Goal: Download file/media

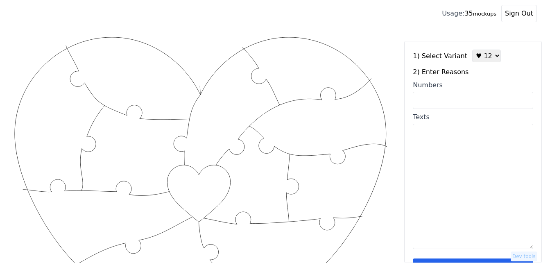
click at [446, 101] on input "Numbers" at bounding box center [473, 100] width 120 height 17
paste input "1, 2, 3, 4, 5, 6, 7, 12, 19, 29, 37, 38, 43, 53, 57, 58, 59, 60"
type input "1, 2, 3, 4, 5, 6, 7, 12, 19, 29, 37, 38, 43, 53, 57, 58, 59, 60"
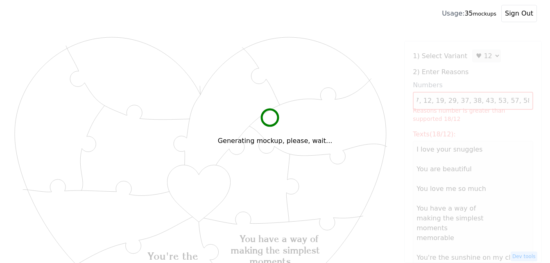
scroll to position [0, 0]
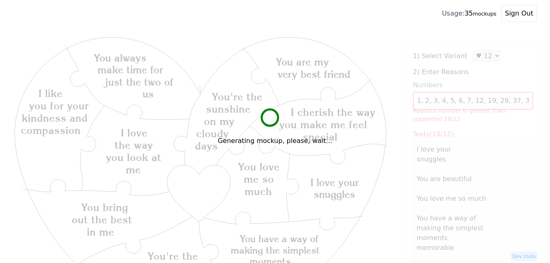
type textarea "I love your snuggles You are beautiful You love me so much You have a way of ma…"
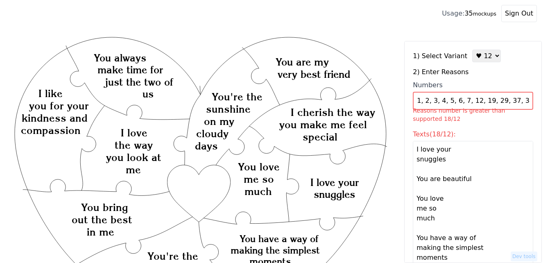
click at [476, 57] on select "♥ 12 ♥ 18 ♥ 28 ♥ 40 ♥ 50 ♥ 60 ♥ 70" at bounding box center [487, 56] width 29 height 13
select select "2"
click at [473, 50] on select "♥ 12 ♥ 18 ♥ 28 ♥ 40 ♥ 50 ♥ 60 ♥ 70" at bounding box center [487, 56] width 29 height 13
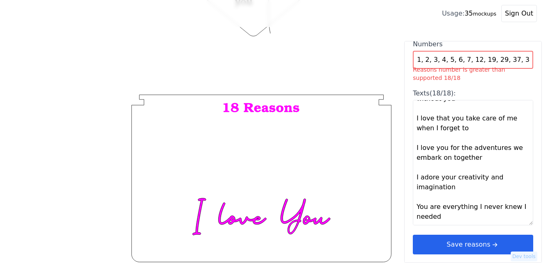
scroll to position [42, 0]
click at [480, 242] on button "Save reasons" at bounding box center [473, 245] width 120 height 20
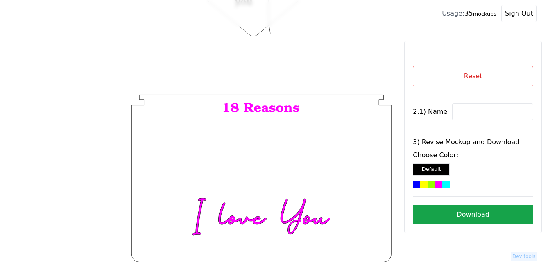
scroll to position [0, 0]
click at [466, 112] on input at bounding box center [492, 111] width 81 height 17
paste input "[PERSON_NAME]"
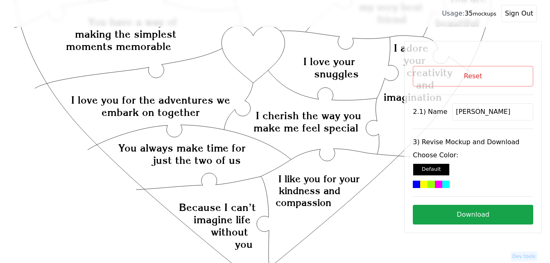
scroll to position [186, 0]
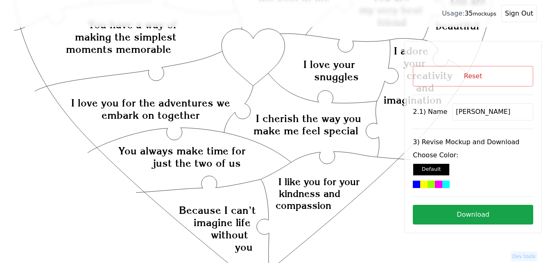
type input "[PERSON_NAME]"
click at [246, 61] on icon "Created with Snap Created with Snap Created with Snap You have a way of making …" at bounding box center [254, 179] width 482 height 660
click at [443, 186] on div at bounding box center [446, 184] width 7 height 7
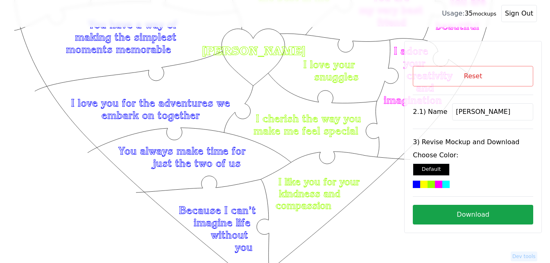
click at [467, 218] on button "Download" at bounding box center [473, 215] width 120 height 20
click at [459, 78] on button "Reset" at bounding box center [473, 76] width 120 height 20
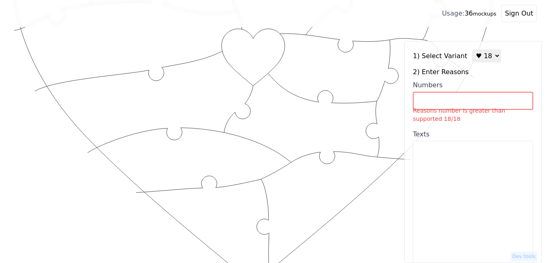
click at [475, 58] on select "♥ 12 ♥ 18 ♥ 28 ♥ 40 ♥ 50 ♥ 60 ♥ 70" at bounding box center [487, 56] width 29 height 13
select select "1"
click at [473, 50] on select "♥ 12 ♥ 18 ♥ 28 ♥ 40 ♥ 50 ♥ 60 ♥ 70" at bounding box center [487, 56] width 29 height 13
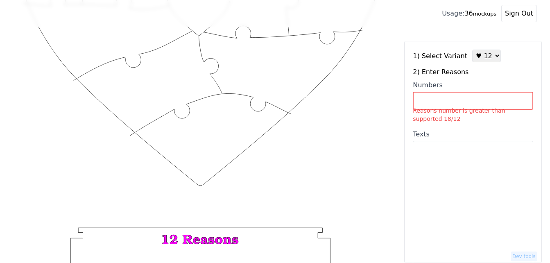
click at [458, 104] on input "Numbers Reasons number is greater than supported 18/12" at bounding box center [473, 101] width 120 height 18
paste input "1. You make me feel safe 2. You make my heart happy and full 3. You have a beau…"
type input "1. You make me feel safe 2. You make my heart happy and full 3. You have a beau…"
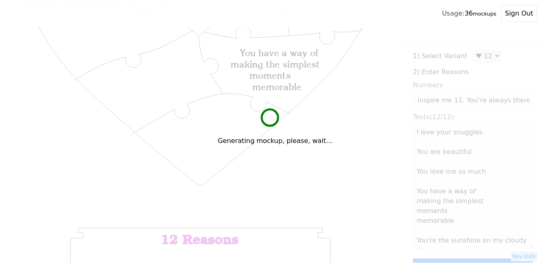
scroll to position [0, 0]
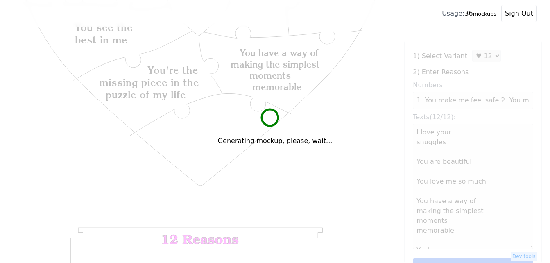
type textarea "I love your snuggles You are beautiful You love me so much You have a way of ma…"
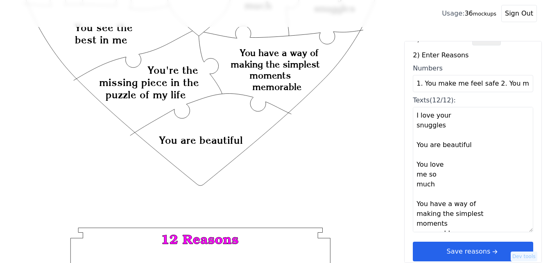
scroll to position [25, 0]
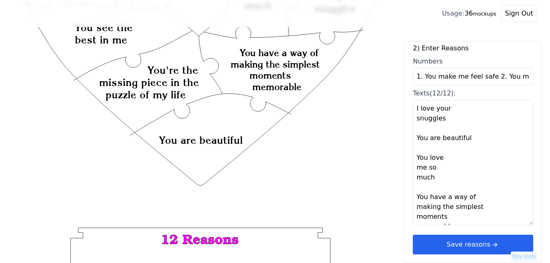
click at [473, 241] on button "Save reasons" at bounding box center [473, 245] width 120 height 20
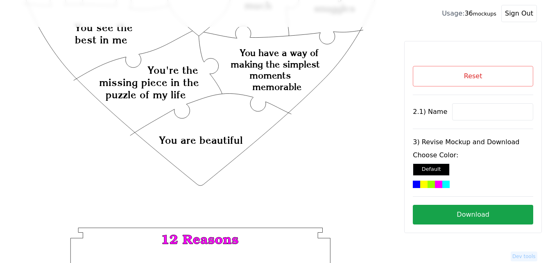
scroll to position [0, 0]
click at [475, 77] on button "Reset" at bounding box center [473, 76] width 120 height 20
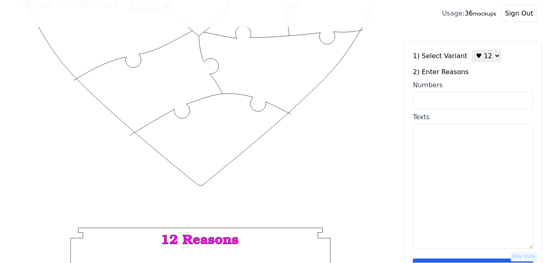
click at [461, 182] on textarea "Texts" at bounding box center [473, 186] width 120 height 125
paste textarea "1. You make me feel safe 2. You make my heart happy and full 3. You have a beau…"
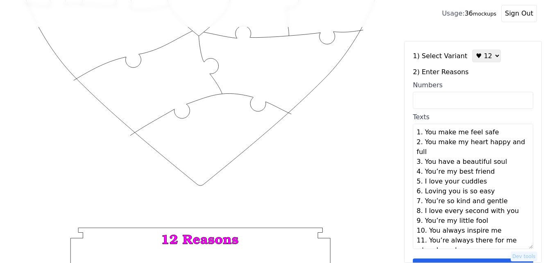
scroll to position [16, 0]
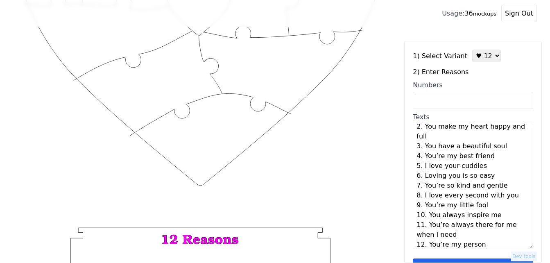
type textarea "You make me feel safe You make my heart happy and full You have a beautiful sou…"
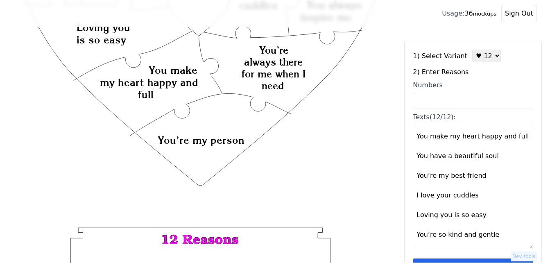
click at [459, 259] on div "1) Select Variant ♥ 12 ♥ 18 ♥ 28 ♥ 40 ♥ 50 ♥ 60 ♥ 70 2) Enter Reasons Numbers T…" at bounding box center [473, 164] width 120 height 229
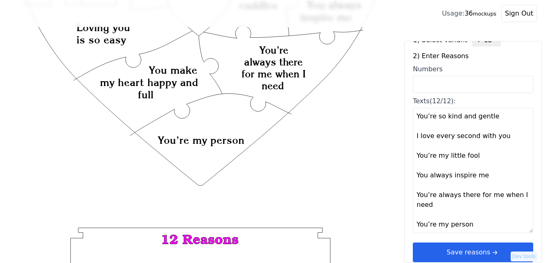
scroll to position [25, 0]
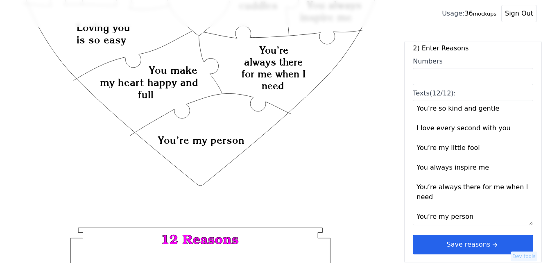
click at [474, 241] on button "Save reasons" at bounding box center [473, 245] width 120 height 20
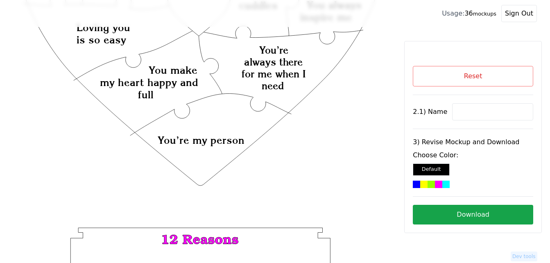
scroll to position [0, 0]
click at [468, 108] on input at bounding box center [492, 111] width 81 height 17
paste input "[PERSON_NAME]"
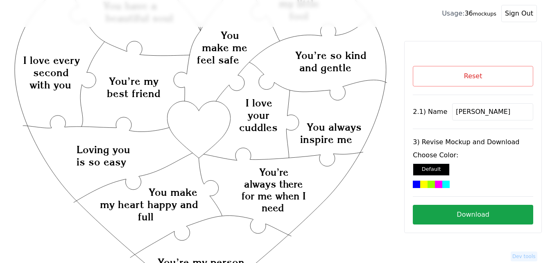
scroll to position [63, 0]
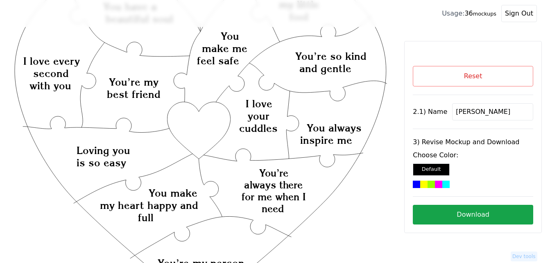
type input "[PERSON_NAME]"
click at [195, 123] on icon "Created with Snap Created with Snap Created with Snap You’re always there for m…" at bounding box center [200, 245] width 375 height 547
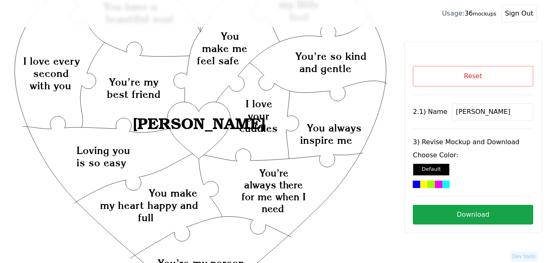
click at [435, 183] on div at bounding box center [438, 184] width 7 height 7
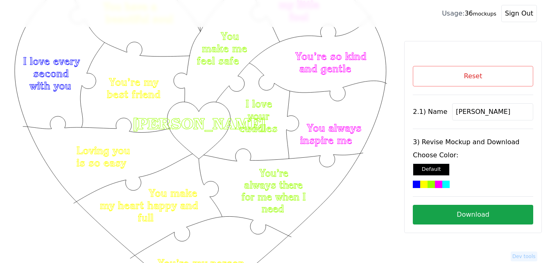
click at [477, 216] on button "Download" at bounding box center [473, 215] width 120 height 20
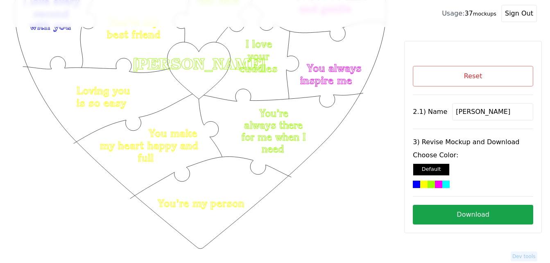
scroll to position [145, 0]
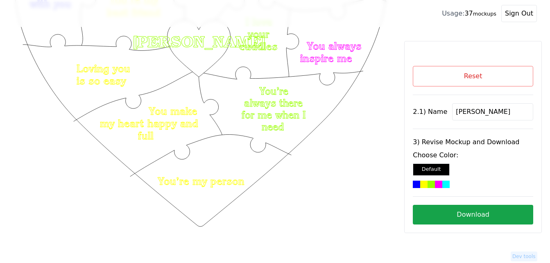
click at [494, 76] on button "Reset" at bounding box center [473, 76] width 120 height 20
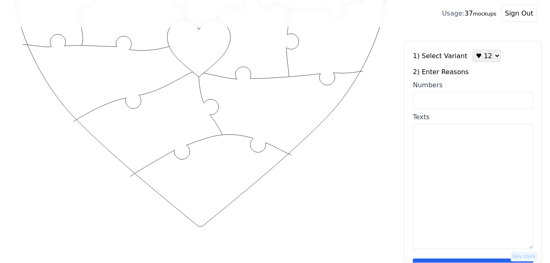
drag, startPoint x: 482, startPoint y: 59, endPoint x: 482, endPoint y: 64, distance: 4.5
click at [482, 59] on select "♥ 12 ♥ 18 ♥ 28 ♥ 40 ♥ 50 ♥ 60 ♥ 70" at bounding box center [487, 56] width 29 height 13
select select "2"
click at [473, 50] on select "♥ 12 ♥ 18 ♥ 28 ♥ 40 ♥ 50 ♥ 60 ♥ 70" at bounding box center [487, 56] width 29 height 13
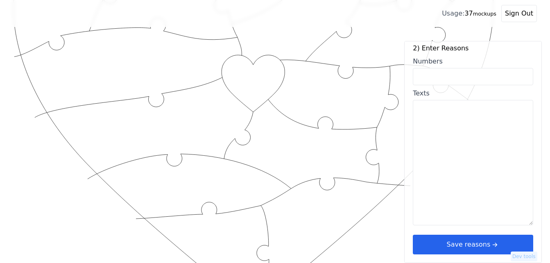
scroll to position [186, 0]
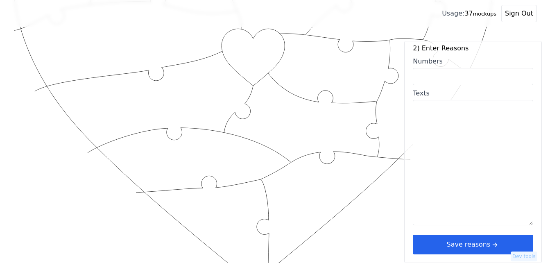
click at [491, 240] on icon "arrow right short" at bounding box center [495, 244] width 9 height 9
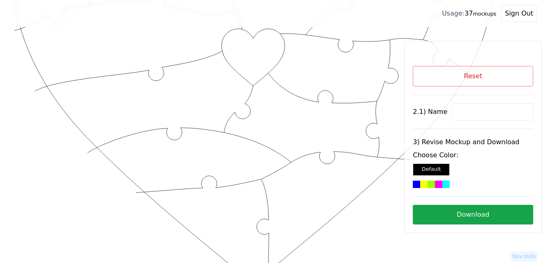
click at [435, 183] on div at bounding box center [438, 184] width 7 height 7
click at [490, 214] on button "Download" at bounding box center [473, 215] width 120 height 20
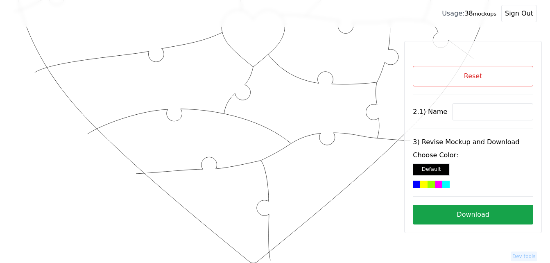
scroll to position [227, 0]
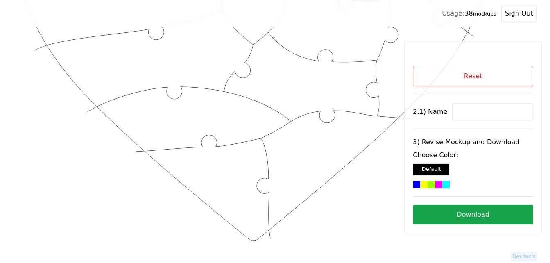
click at [516, 79] on button "Reset" at bounding box center [473, 76] width 120 height 20
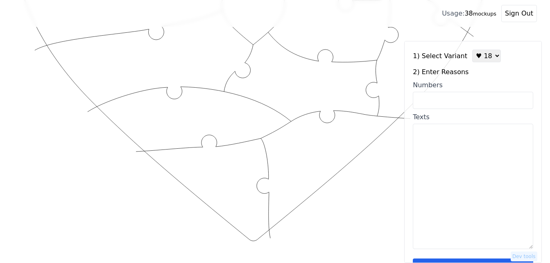
drag, startPoint x: 481, startPoint y: 59, endPoint x: 482, endPoint y: 64, distance: 4.9
click at [481, 59] on select "♥ 12 ♥ 18 ♥ 28 ♥ 40 ♥ 50 ♥ 60 ♥ 70" at bounding box center [487, 56] width 29 height 13
select select "1"
click at [473, 50] on select "♥ 12 ♥ 18 ♥ 28 ♥ 40 ♥ 50 ♥ 60 ♥ 70" at bounding box center [487, 56] width 29 height 13
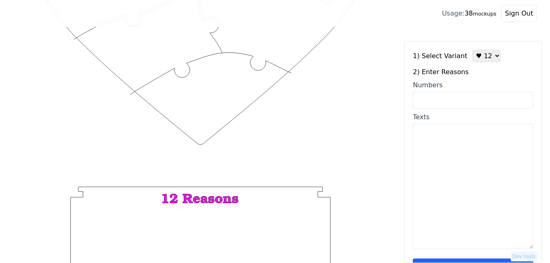
click at [466, 153] on textarea "Texts" at bounding box center [473, 186] width 120 height 125
paste textarea "You're a great mom, I love you because you are kind, [DATE] I won the lottery, …"
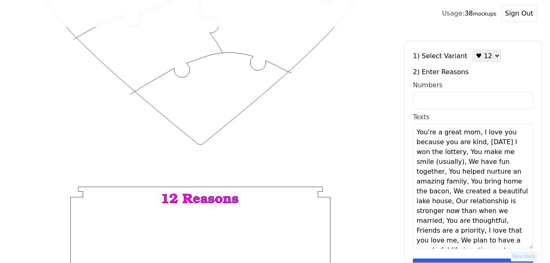
click at [475, 134] on textarea "You're a great mom, I love you because you are kind, [DATE] I won the lottery, …" at bounding box center [473, 186] width 120 height 125
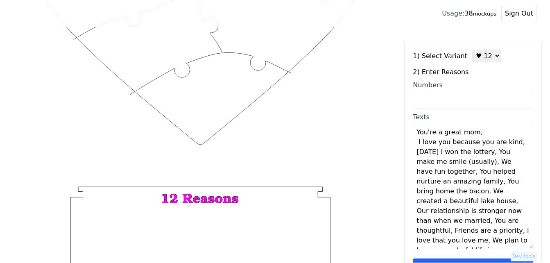
click at [493, 134] on textarea "You're a great mom, I love you because you are kind, [DATE] I won the lottery, …" at bounding box center [473, 186] width 120 height 125
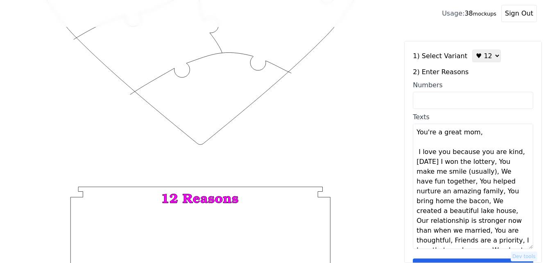
click at [514, 154] on textarea "You're a great mom, I love you because you are kind, [DATE] I won the lottery, …" at bounding box center [473, 186] width 120 height 125
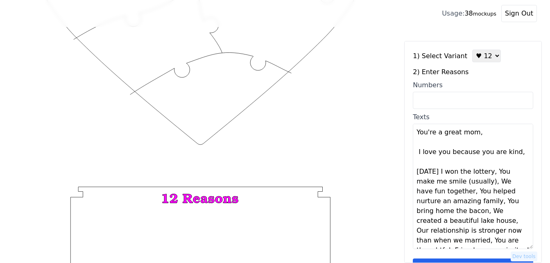
scroll to position [30, 0]
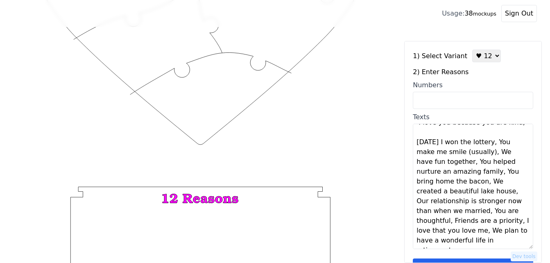
click at [438, 153] on textarea "You're a great mom, I love you because you are kind, [DATE] I won the lottery, …" at bounding box center [473, 186] width 120 height 125
click at [439, 154] on textarea "You're a great mom, I love you because you are kind, [DATE] I won the lottery, …" at bounding box center [473, 186] width 120 height 125
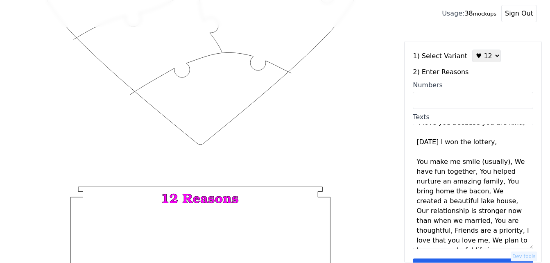
click at [500, 172] on textarea "You're a great mom, I love you because you are kind, [DATE] I won the lottery, …" at bounding box center [473, 186] width 120 height 125
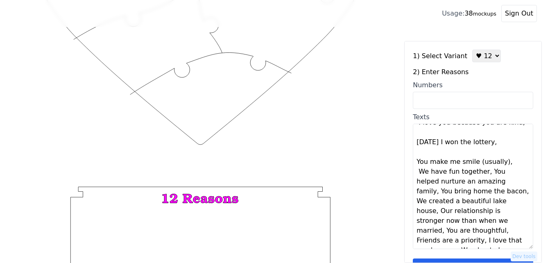
click at [501, 173] on textarea "You're a great mom, I love you because you are kind, [DATE] I won the lottery, …" at bounding box center [473, 186] width 120 height 125
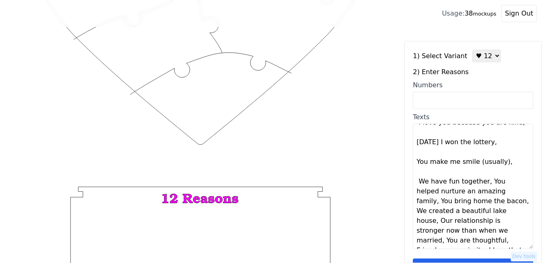
click at [485, 193] on textarea "You're a great mom, I love you because you are kind, [DATE] I won the lottery, …" at bounding box center [473, 186] width 120 height 125
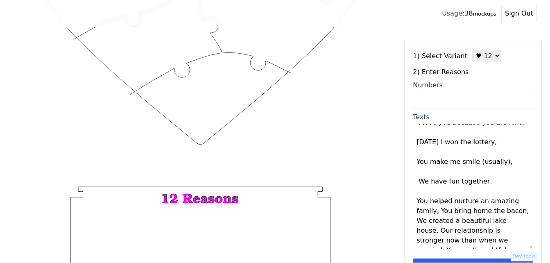
click at [485, 193] on textarea "You're a great mom, I love you because you are kind, [DATE] I won the lottery, …" at bounding box center [473, 186] width 120 height 125
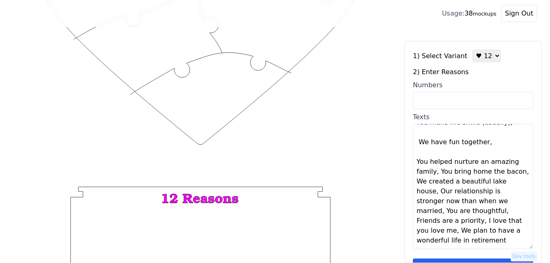
click at [437, 182] on textarea "You're a great mom, I love you because you are kind, [DATE] I won the lottery, …" at bounding box center [473, 186] width 120 height 125
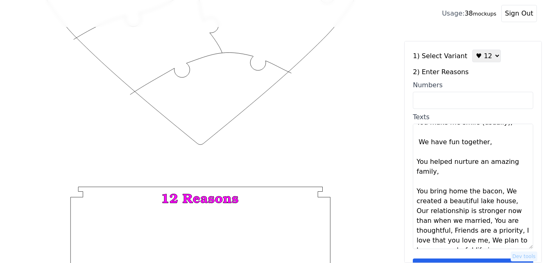
click at [437, 182] on textarea "You're a great mom, I love you because you are kind, [DATE] I won the lottery, …" at bounding box center [473, 186] width 120 height 125
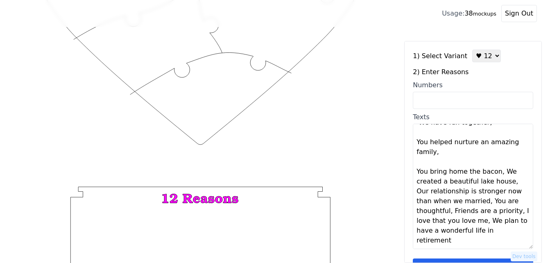
click at [496, 182] on textarea "You're a great mom, I love you because you are kind, [DATE] I won the lottery, …" at bounding box center [473, 186] width 120 height 125
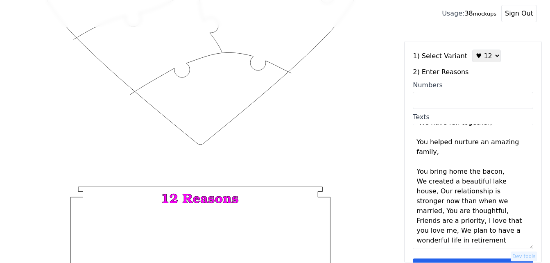
click at [496, 182] on textarea "You're a great mom, I love you because you are kind, [DATE] I won the lottery, …" at bounding box center [473, 186] width 120 height 125
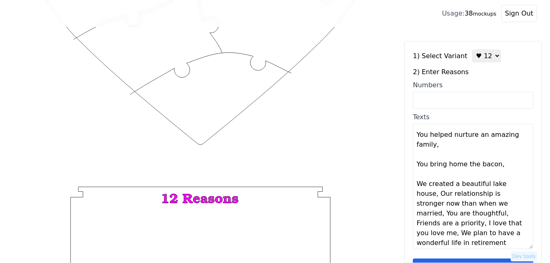
scroll to position [98, 0]
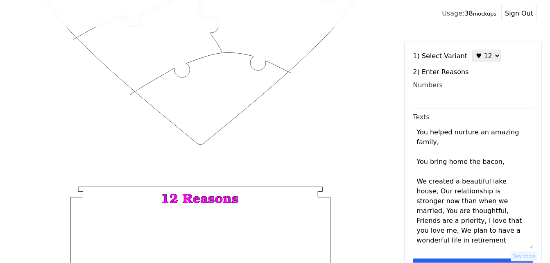
click at [516, 196] on textarea "You're a great mom, I love you because you are kind, [DATE] I won the lottery, …" at bounding box center [473, 186] width 120 height 125
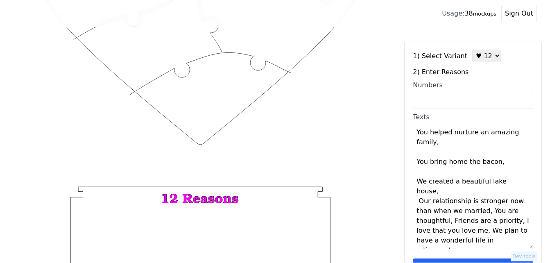
click at [516, 193] on textarea "You're a great mom, I love you because you are kind, [DATE] I won the lottery, …" at bounding box center [473, 186] width 120 height 125
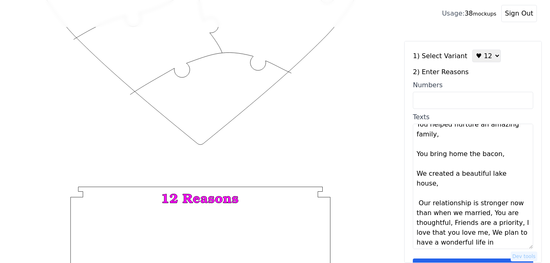
scroll to position [108, 0]
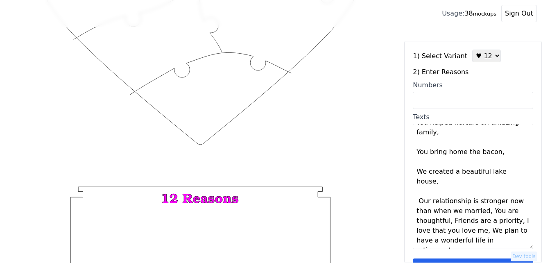
click at [483, 211] on textarea "You're a great mom, I love you because you are kind, [DATE] I won the lottery, …" at bounding box center [473, 186] width 120 height 125
click at [484, 212] on textarea "You're a great mom, I love you because you are kind, [DATE] I won the lottery, …" at bounding box center [473, 186] width 120 height 125
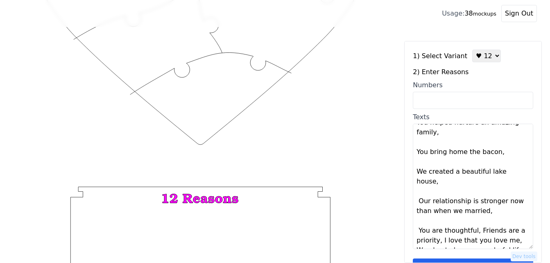
scroll to position [128, 0]
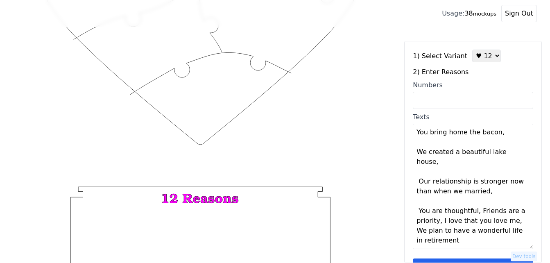
click at [475, 213] on textarea "You're a great mom, I love you because you are kind, [DATE] I won the lottery, …" at bounding box center [473, 186] width 120 height 125
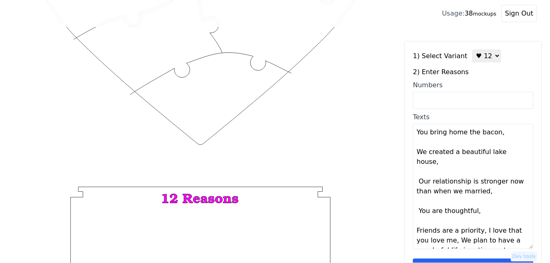
scroll to position [138, 0]
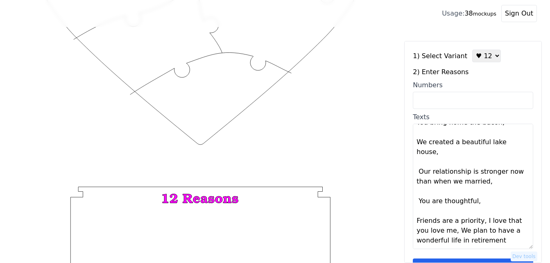
click at [478, 221] on textarea "You're a great mom, I love you because you are kind, [DATE] I won the lottery, …" at bounding box center [473, 186] width 120 height 125
click at [478, 222] on textarea "You're a great mom, I love you because you are kind, [DATE] I won the lottery, …" at bounding box center [473, 186] width 120 height 125
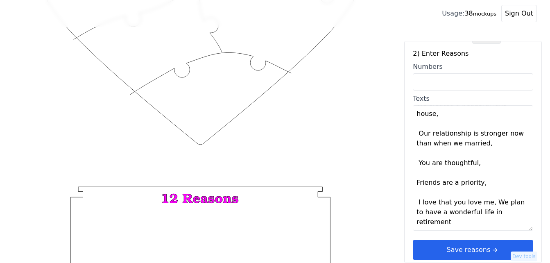
scroll to position [25, 0]
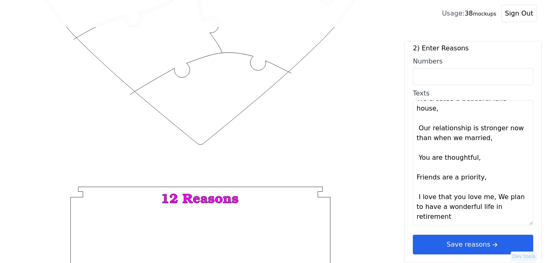
click at [487, 199] on textarea "You're a great mom, I love you because you are kind, [DATE] I won the lottery, …" at bounding box center [473, 162] width 120 height 125
click at [489, 196] on textarea "You're a great mom, I love you because you are kind, [DATE] I won the lottery, …" at bounding box center [473, 162] width 120 height 125
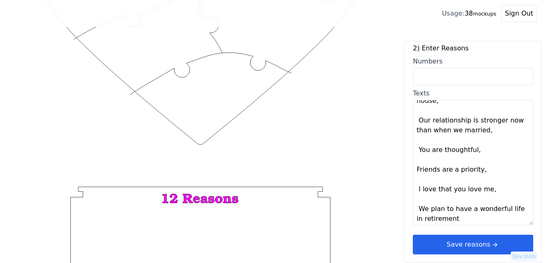
scroll to position [167, 0]
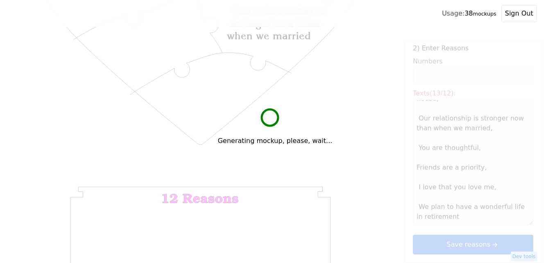
type textarea "You're a great mom I love you because you are kind [DATE] I won the lottery You…"
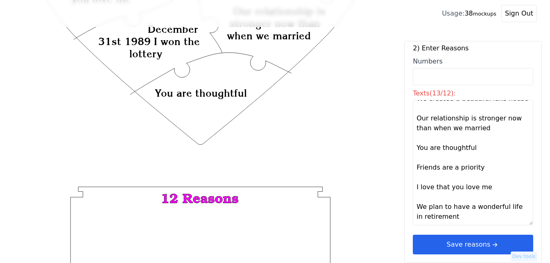
click at [470, 245] on button "Save reasons" at bounding box center [473, 245] width 120 height 20
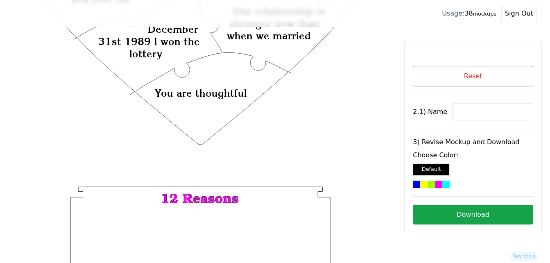
click at [466, 75] on button "Reset" at bounding box center [473, 76] width 120 height 20
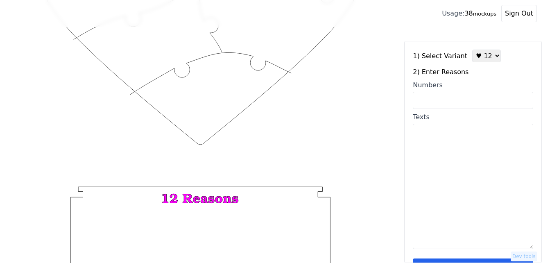
click at [462, 158] on textarea "Texts" at bounding box center [473, 186] width 120 height 125
paste textarea "You're a great mom, I love you because you are kind, [DATE] I won the lottery, …"
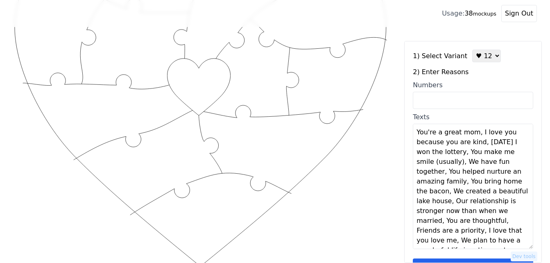
scroll to position [104, 0]
click at [475, 136] on textarea "You're a great mom, I love you because you are kind, [DATE] I won the lottery, …" at bounding box center [473, 186] width 120 height 125
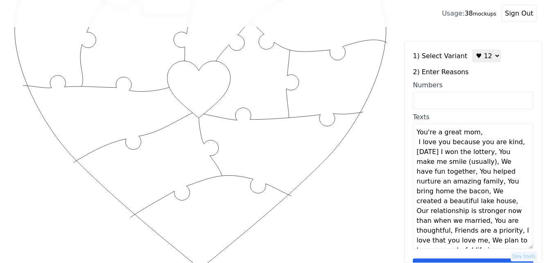
click at [484, 133] on textarea "You're a great mom, I love you because you are kind, [DATE] I won the lottery, …" at bounding box center [473, 186] width 120 height 125
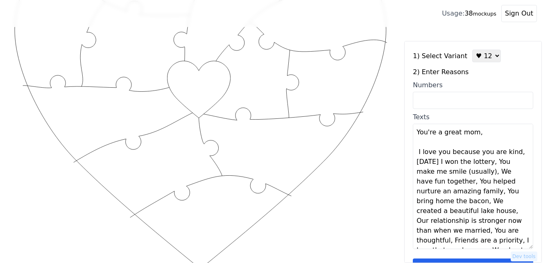
click at [514, 155] on textarea "You're a great mom, I love you because you are kind, [DATE] I won the lottery, …" at bounding box center [473, 186] width 120 height 125
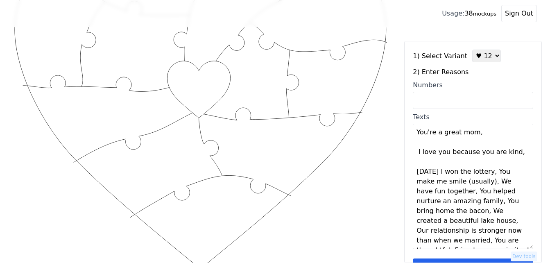
click at [437, 183] on textarea "You're a great mom, I love you because you are kind, [DATE] I won the lottery, …" at bounding box center [473, 186] width 120 height 125
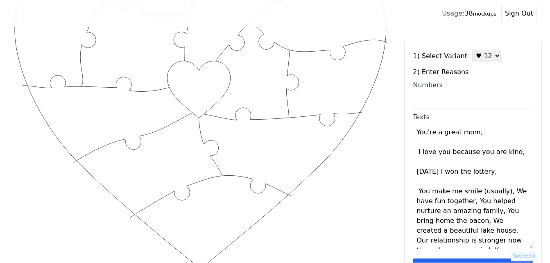
click at [442, 183] on textarea "You're a great mom, I love you because you are kind, [DATE] I won the lottery, …" at bounding box center [473, 186] width 120 height 125
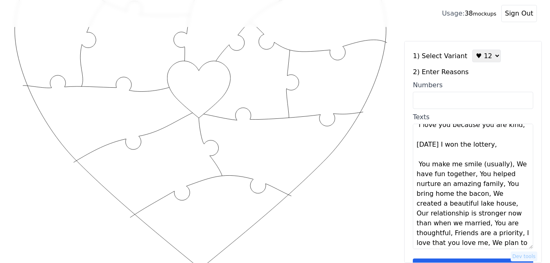
scroll to position [41, 0]
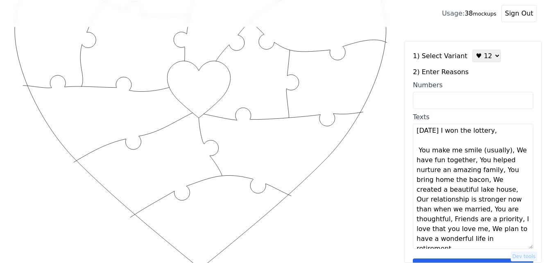
click at [502, 162] on textarea "You're a great mom, I love you because you are kind, [DATE] I won the lottery, …" at bounding box center [473, 186] width 120 height 125
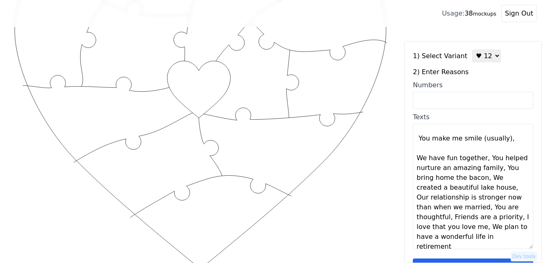
scroll to position [59, 0]
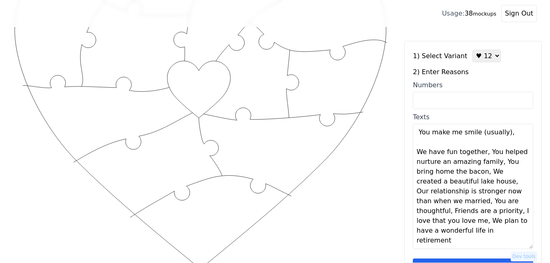
click at [482, 164] on textarea "You're a great mom, I love you because you are kind, [DATE] I won the lottery, …" at bounding box center [473, 186] width 120 height 125
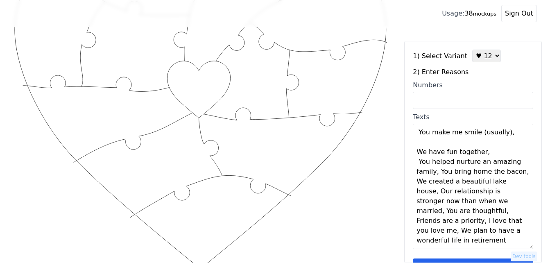
click at [482, 164] on textarea "You're a great mom, I love you because you are kind, [DATE] I won the lottery, …" at bounding box center [473, 186] width 120 height 125
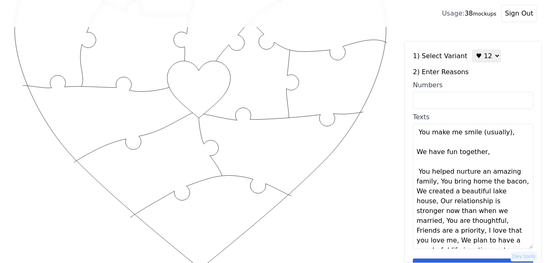
click at [436, 193] on textarea "You're a great mom, I love you because you are kind, [DATE] I won the lottery, …" at bounding box center [473, 186] width 120 height 125
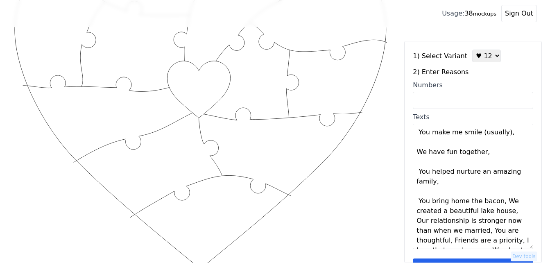
click at [439, 193] on textarea "You're a great mom, I love you because you are kind, [DATE] I won the lottery, …" at bounding box center [473, 186] width 120 height 125
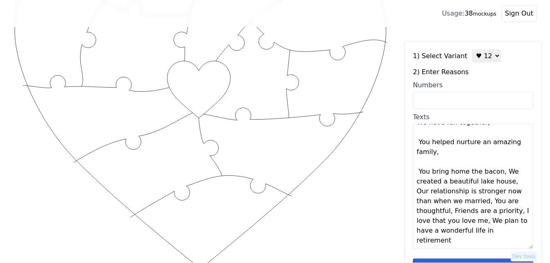
click at [499, 183] on textarea "You're a great mom, I love you because you are kind, [DATE] I won the lottery, …" at bounding box center [473, 186] width 120 height 125
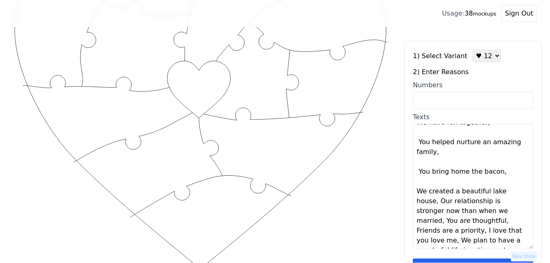
click at [499, 183] on textarea "You're a great mom, I love you because you are kind, [DATE] I won the lottery, …" at bounding box center [473, 186] width 120 height 125
click at [516, 204] on textarea "You're a great mom, I love you because you are kind, [DATE] I won the lottery, …" at bounding box center [473, 186] width 120 height 125
click at [518, 204] on textarea "You're a great mom, I love you because you are kind, [DATE] I won the lottery, …" at bounding box center [473, 186] width 120 height 125
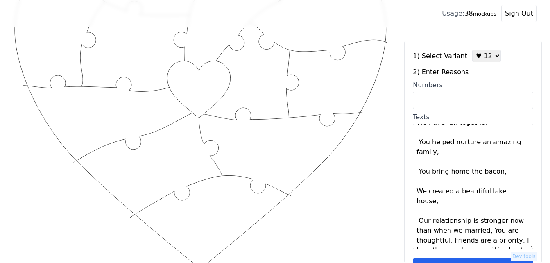
scroll to position [108, 0]
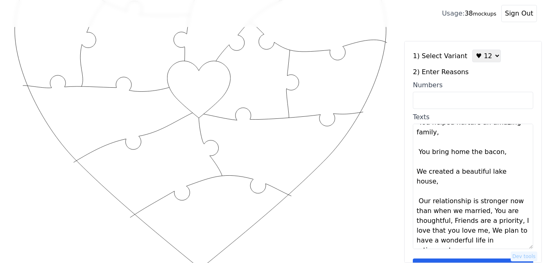
click at [483, 212] on textarea "You're a great mom, I love you because you are kind, [DATE] I won the lottery, …" at bounding box center [473, 186] width 120 height 125
click at [484, 212] on textarea "You're a great mom, I love you because you are kind, [DATE] I won the lottery, …" at bounding box center [473, 186] width 120 height 125
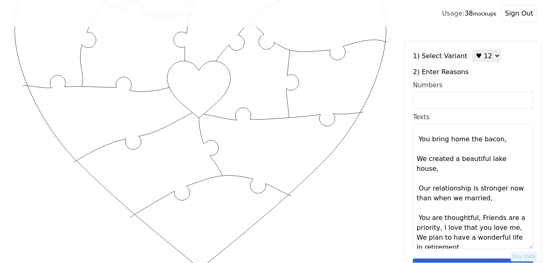
scroll to position [128, 0]
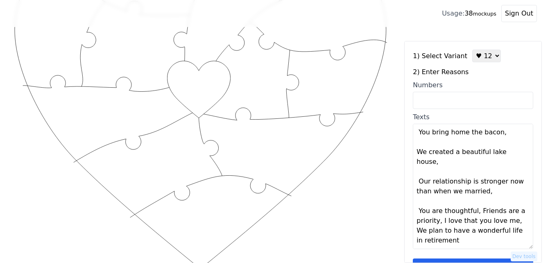
click at [474, 213] on textarea "You're a great mom, I love you because you are kind, [DATE] I won the lottery, …" at bounding box center [473, 186] width 120 height 125
click at [475, 212] on textarea "You're a great mom, I love you because you are kind, [DATE] I won the lottery, …" at bounding box center [473, 186] width 120 height 125
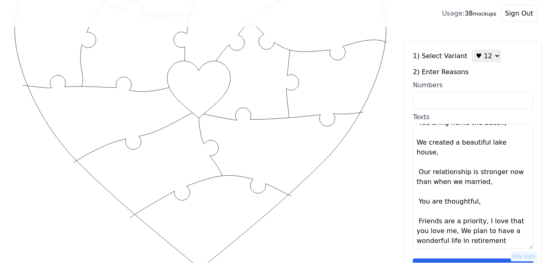
scroll to position [138, 0]
click at [481, 223] on textarea "You're a great mom, I love you because you are kind, [DATE] I won the lottery, …" at bounding box center [473, 186] width 120 height 125
click at [482, 222] on textarea "You're a great mom, I love you because you are kind, [DATE] I won the lottery, …" at bounding box center [473, 186] width 120 height 125
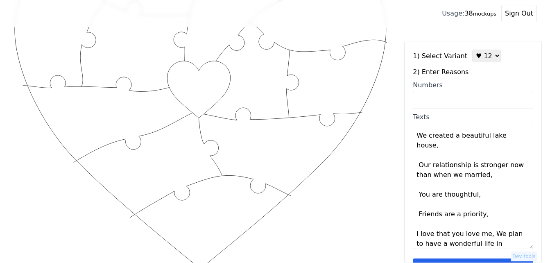
scroll to position [148, 0]
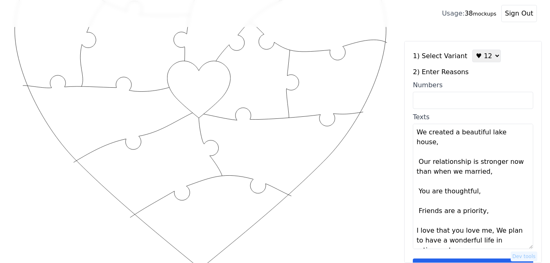
click at [485, 232] on textarea "You're a great mom, I love you because you are kind, [DATE] I won the lottery, …" at bounding box center [473, 186] width 120 height 125
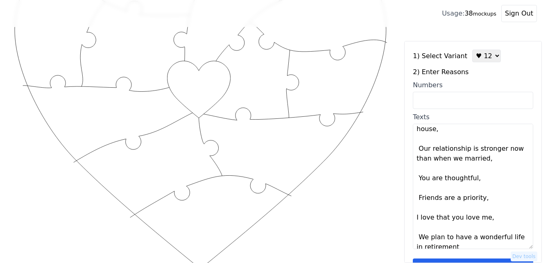
scroll to position [167, 0]
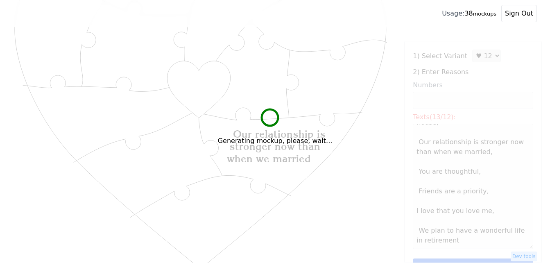
type textarea "You're a great mom I love you because you are kind [DATE] I won the lottery You…"
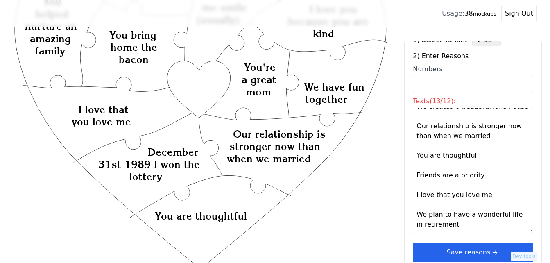
scroll to position [25, 0]
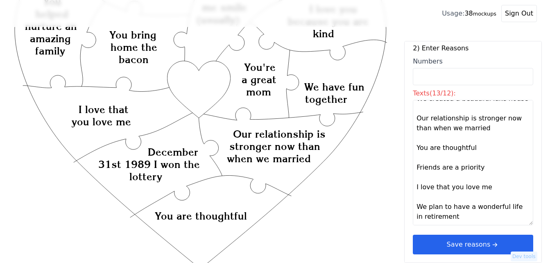
click at [451, 240] on button "Save reasons" at bounding box center [473, 245] width 120 height 20
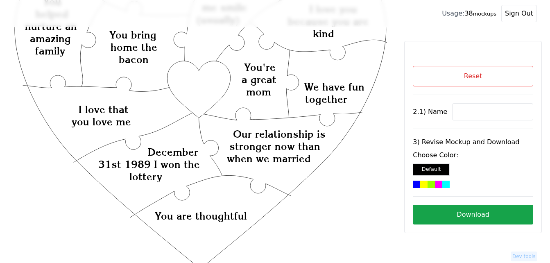
click at [466, 113] on input at bounding box center [492, 111] width 81 height 17
paste input "[PERSON_NAME]"
type input "[PERSON_NAME]"
click at [198, 89] on icon "Created with Snap Created with Snap Created with Snap Our relationship is stron…" at bounding box center [200, 204] width 375 height 547
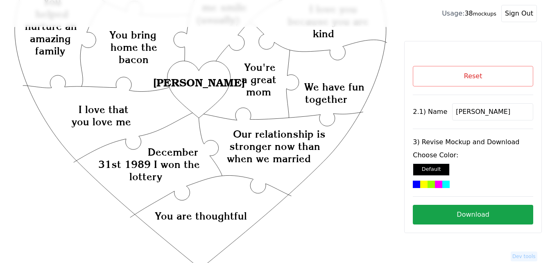
click at [435, 184] on div at bounding box center [438, 184] width 7 height 7
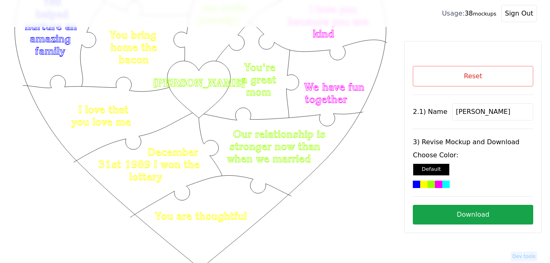
click at [489, 212] on button "Download" at bounding box center [473, 215] width 120 height 20
click at [477, 76] on button "Reset" at bounding box center [473, 76] width 120 height 20
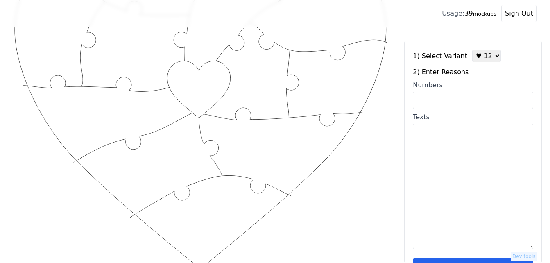
click at [463, 99] on input "Numbers" at bounding box center [473, 100] width 120 height 17
paste input "1, 11, 12, 18, 34, 49, 53, 60, 65, 84, 99, 100"
type input "1, 11, 12, 18, 34, 49, 53, 60, 65, 84, 99, 100"
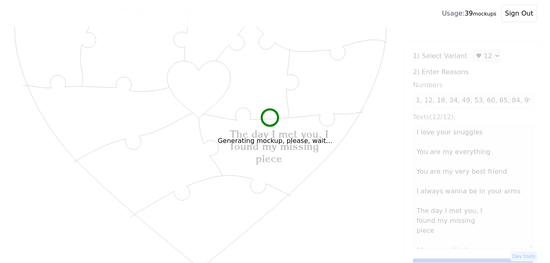
scroll to position [0, 0]
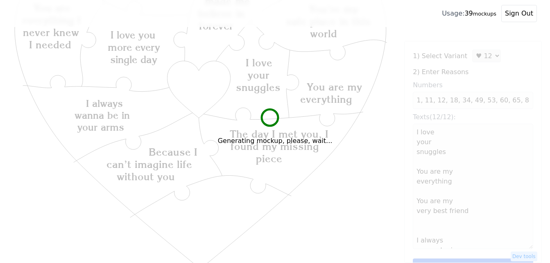
type textarea "I love your snuggles You are my everything You are my very best friend I always…"
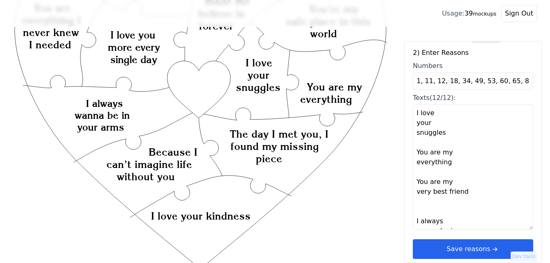
scroll to position [25, 0]
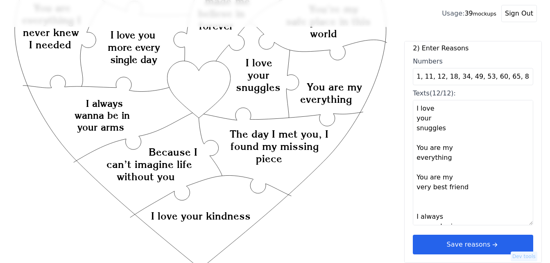
click at [493, 242] on icon "arrow right short" at bounding box center [495, 244] width 9 height 9
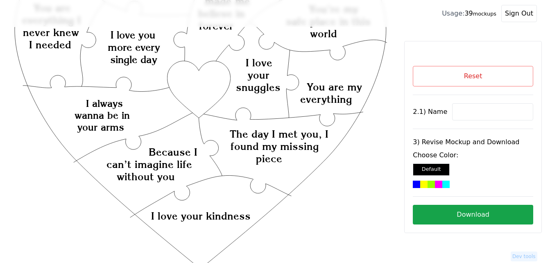
click at [484, 111] on input at bounding box center [492, 111] width 81 height 17
paste input "[PERSON_NAME]"
type input "[PERSON_NAME]"
click at [205, 83] on icon "Created with Snap Created with Snap Created with Snap The day I met you, I foun…" at bounding box center [200, 204] width 375 height 547
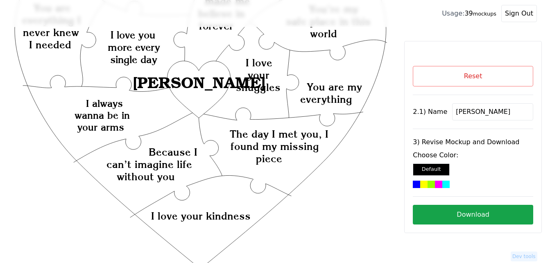
click at [443, 182] on div at bounding box center [446, 184] width 7 height 7
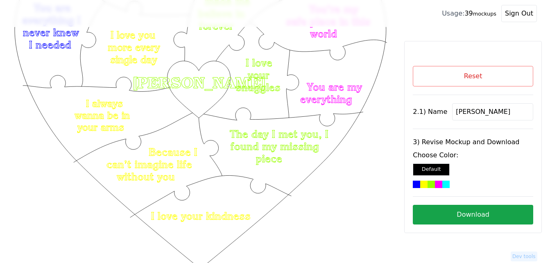
click at [466, 216] on button "Download" at bounding box center [473, 215] width 120 height 20
click at [516, 218] on button "Download" at bounding box center [473, 215] width 120 height 20
click at [462, 82] on button "Reset" at bounding box center [473, 76] width 120 height 20
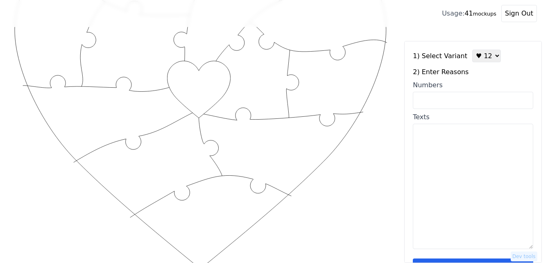
click at [477, 56] on select "♥ 12 ♥ 18 ♥ 28 ♥ 40 ♥ 50 ♥ 60 ♥ 70" at bounding box center [487, 56] width 29 height 13
select select "2"
click at [473, 50] on select "♥ 12 ♥ 18 ♥ 28 ♥ 40 ♥ 50 ♥ 60 ♥ 70" at bounding box center [487, 56] width 29 height 13
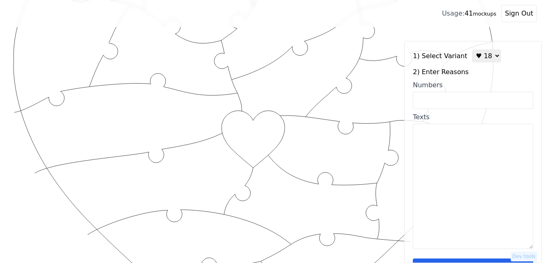
click at [470, 105] on input "Numbers" at bounding box center [473, 100] width 120 height 17
paste input "4, 9, 11, 12, 16, 32, 50, 96, 97, 100, 80, 79, 68, 55, 59, 38, 26, 41"
type input "4, 9, 11, 12, 16, 32, 50, 96, 97, 100, 80, 79, 68, 55, 59, 38, 26, 41"
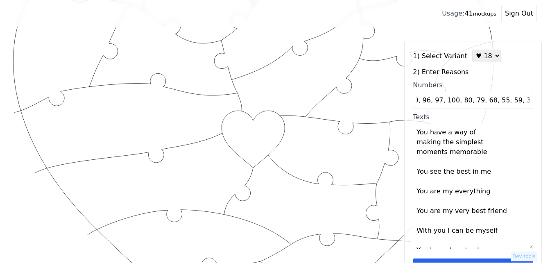
scroll to position [0, 0]
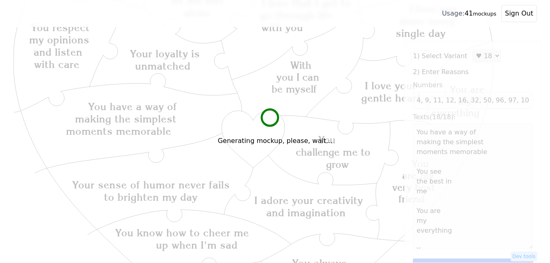
type textarea "You have a way of making the simplest moments memorable You see the best in me …"
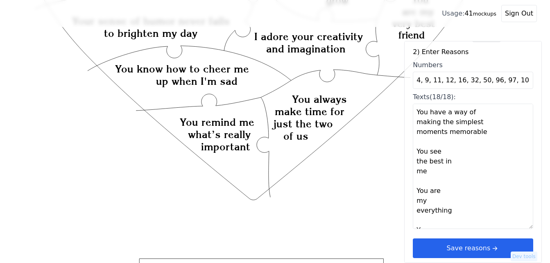
scroll to position [25, 0]
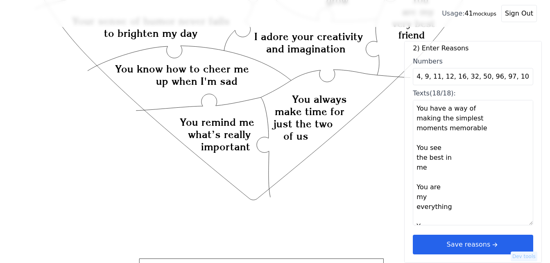
click at [491, 243] on icon "arrow right short" at bounding box center [495, 244] width 9 height 9
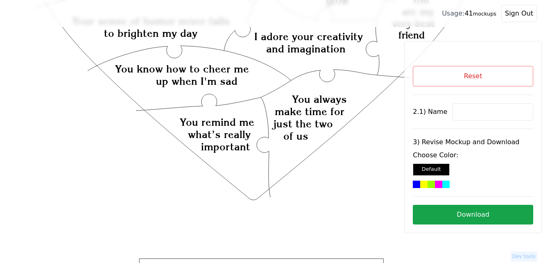
click at [481, 111] on input at bounding box center [492, 111] width 81 height 17
paste input "Amira"
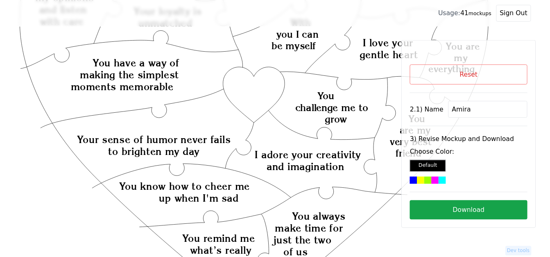
scroll to position [145, 0]
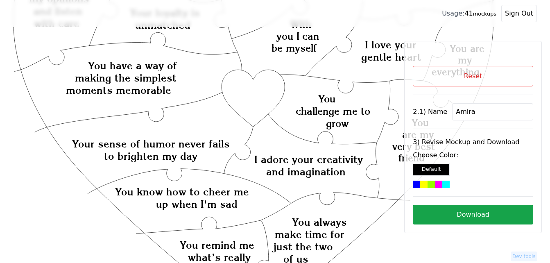
type input "Amira"
click at [246, 91] on icon "Created with Snap Created with Snap Created with Snap You have a way of making …" at bounding box center [254, 220] width 482 height 660
click at [435, 183] on div at bounding box center [438, 184] width 7 height 7
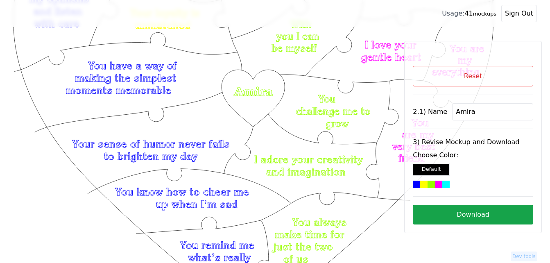
click at [479, 216] on button "Download" at bounding box center [473, 215] width 120 height 20
click at [466, 75] on button "Reset" at bounding box center [473, 76] width 120 height 20
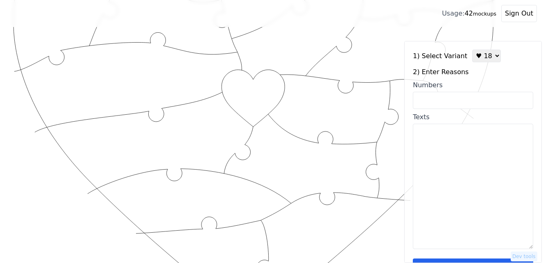
click at [482, 55] on select "♥ 12 ♥ 18 ♥ 28 ♥ 40 ♥ 50 ♥ 60 ♥ 70" at bounding box center [487, 56] width 29 height 13
select select "3"
click at [473, 50] on select "♥ 12 ♥ 18 ♥ 28 ♥ 40 ♥ 50 ♥ 60 ♥ 70" at bounding box center [487, 56] width 29 height 13
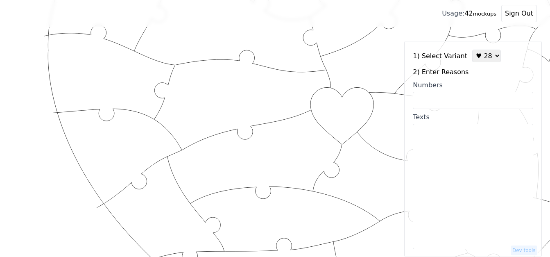
click at [464, 102] on input "Numbers" at bounding box center [473, 100] width 120 height 17
paste input "2, 6, 8, 9, 14, 16, 20, 24, 28, 29, 30, 35, 37, 39, 43, 50, 53, 55, 60, 65, 69,…"
type input "2, 6, 8, 9, 14, 16, 20, 24, 28, 29, 30, 35, 37, 39, 43, 50, 53, 55, 60, 65, 69,…"
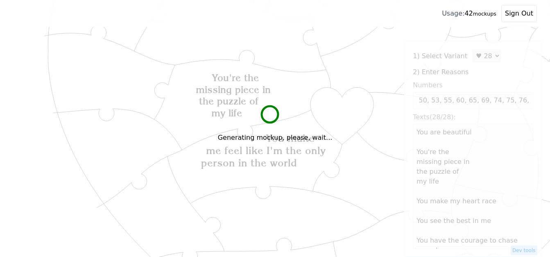
scroll to position [0, 0]
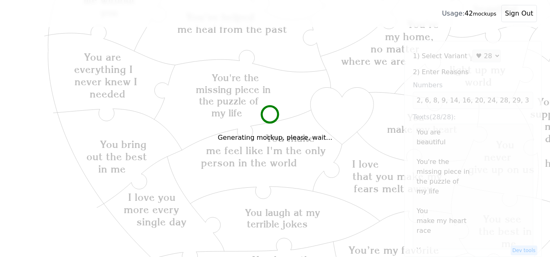
type textarea "You are beautiful You're the missing piece in the puzzle of my life You make my…"
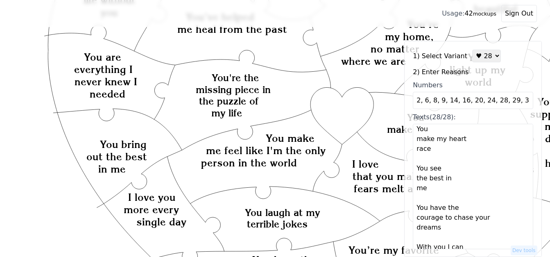
scroll to position [25, 0]
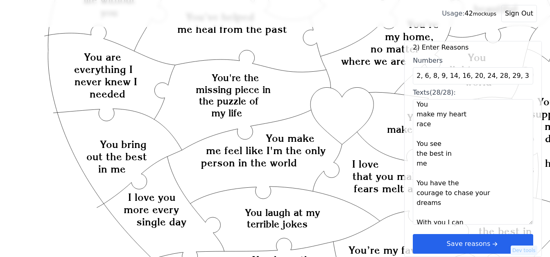
click at [482, 248] on button "Save reasons" at bounding box center [473, 244] width 120 height 20
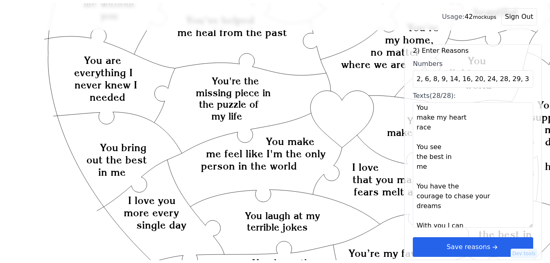
scroll to position [0, 0]
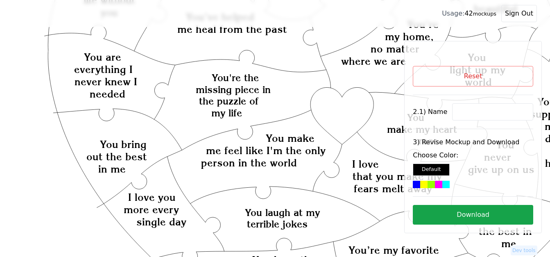
click at [468, 111] on input at bounding box center [492, 111] width 81 height 17
paste input "[PERSON_NAME]"
type input "[PERSON_NAME]"
click at [340, 120] on icon "Created with Snap Created with Snap Created with Snap You make me feel like I'm…" at bounding box center [327, 254] width 629 height 728
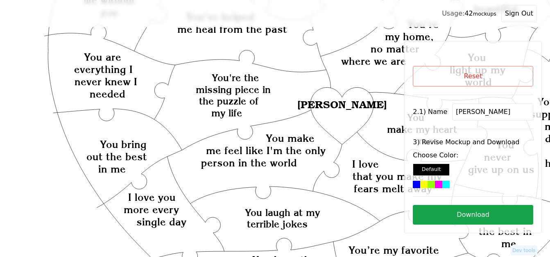
click at [426, 180] on div "Choose Color: Default" at bounding box center [473, 169] width 120 height 38
click at [428, 185] on div at bounding box center [431, 184] width 7 height 7
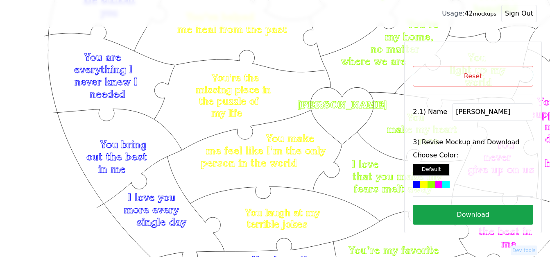
click at [440, 216] on button "Download" at bounding box center [473, 215] width 120 height 20
click at [500, 78] on button "Reset" at bounding box center [473, 76] width 120 height 20
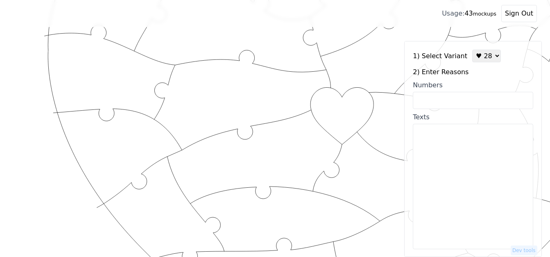
click at [485, 55] on select "♥ 12 ♥ 18 ♥ 28 ♥ 40 ♥ 50 ♥ 60 ♥ 70" at bounding box center [487, 56] width 29 height 13
select select "2"
click at [473, 50] on select "♥ 12 ♥ 18 ♥ 28 ♥ 40 ♥ 50 ♥ 60 ♥ 70" at bounding box center [487, 56] width 29 height 13
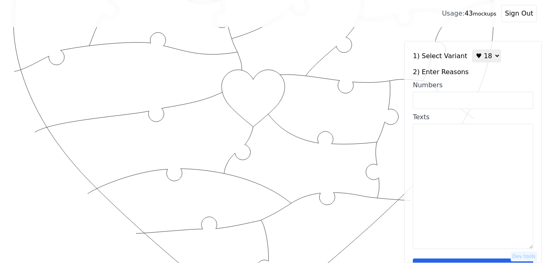
click at [462, 161] on textarea "Texts" at bounding box center [473, 186] width 120 height 125
paste textarea "1. I love your smile 2. I love how you make me laugh 3. I love the songs you wr…"
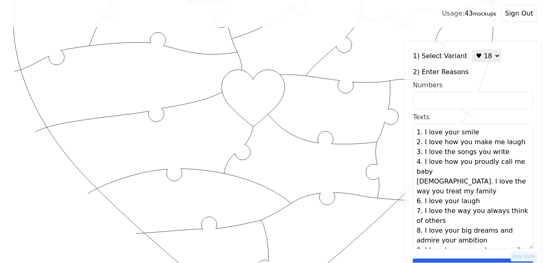
scroll to position [143, 0]
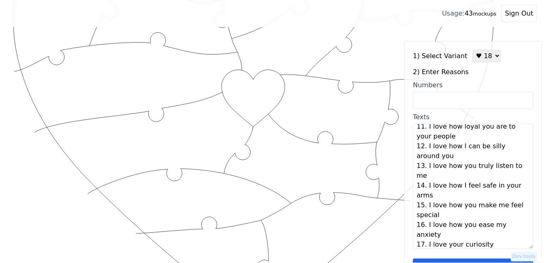
type textarea "I love your smile I love how you make me laugh I love the songs you write I lov…"
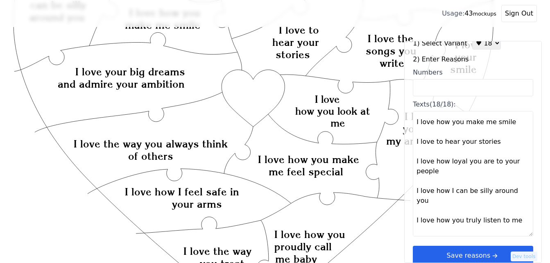
scroll to position [25, 0]
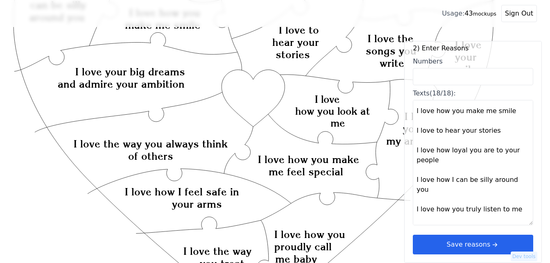
click at [491, 241] on icon "arrow right short" at bounding box center [495, 244] width 9 height 9
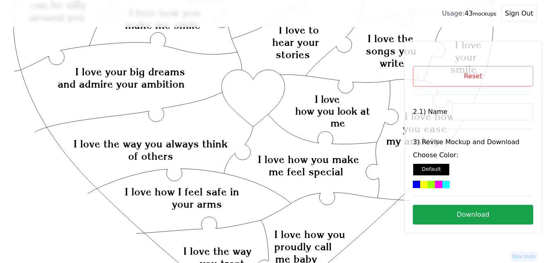
click at [480, 110] on input at bounding box center [492, 111] width 81 height 17
paste input "[PERSON_NAME]"
type input "[PERSON_NAME]"
click at [252, 93] on icon "Created with Snap Created with Snap Created with Snap I love your big dreams an…" at bounding box center [254, 220] width 482 height 660
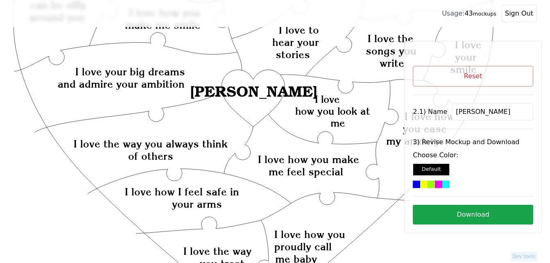
click at [435, 182] on div at bounding box center [438, 184] width 7 height 7
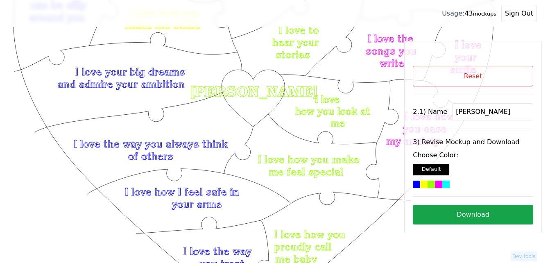
click at [470, 217] on button "Download" at bounding box center [473, 215] width 120 height 20
